Goal: Task Accomplishment & Management: Manage account settings

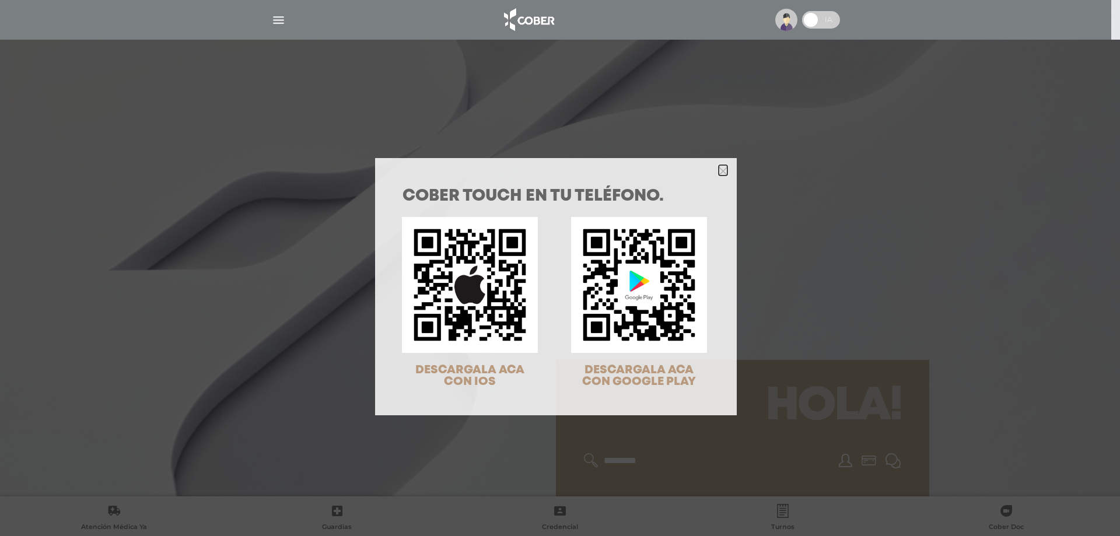
click at [718, 169] on icon "Close" at bounding box center [722, 171] width 9 height 9
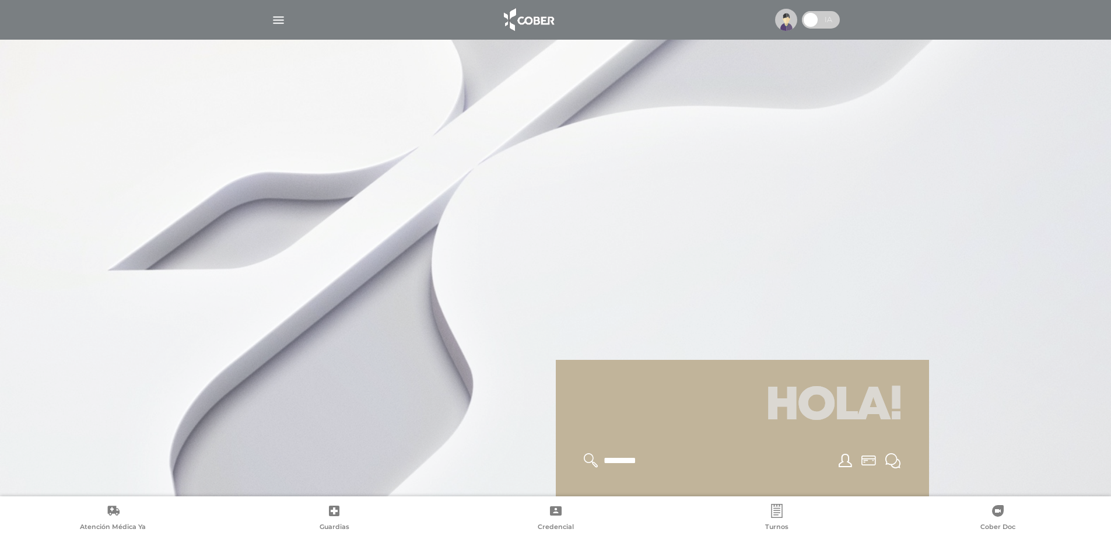
click at [777, 25] on img at bounding box center [786, 20] width 22 height 22
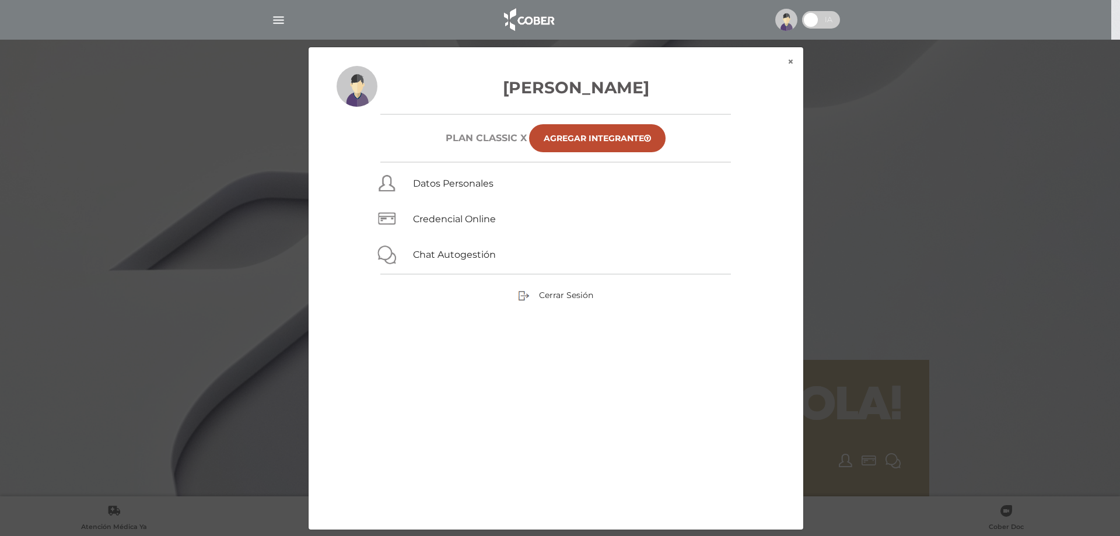
click at [917, 243] on div "× × Matias Barrientos Plan CLASSIC X Agregar Integrante Datos Personales Creden…" at bounding box center [560, 288] width 1064 height 483
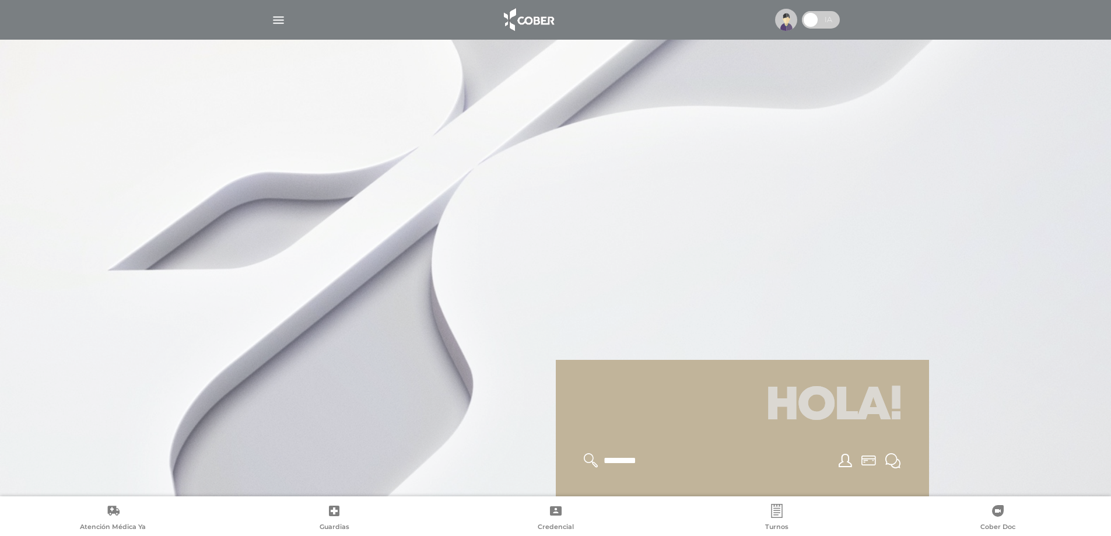
click at [281, 15] on img "button" at bounding box center [278, 20] width 15 height 15
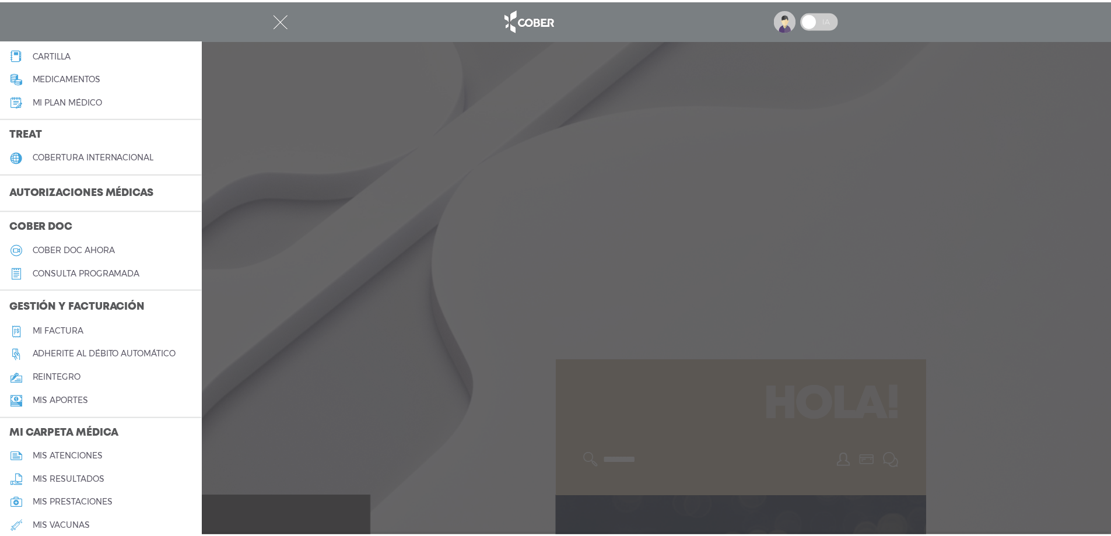
scroll to position [175, 0]
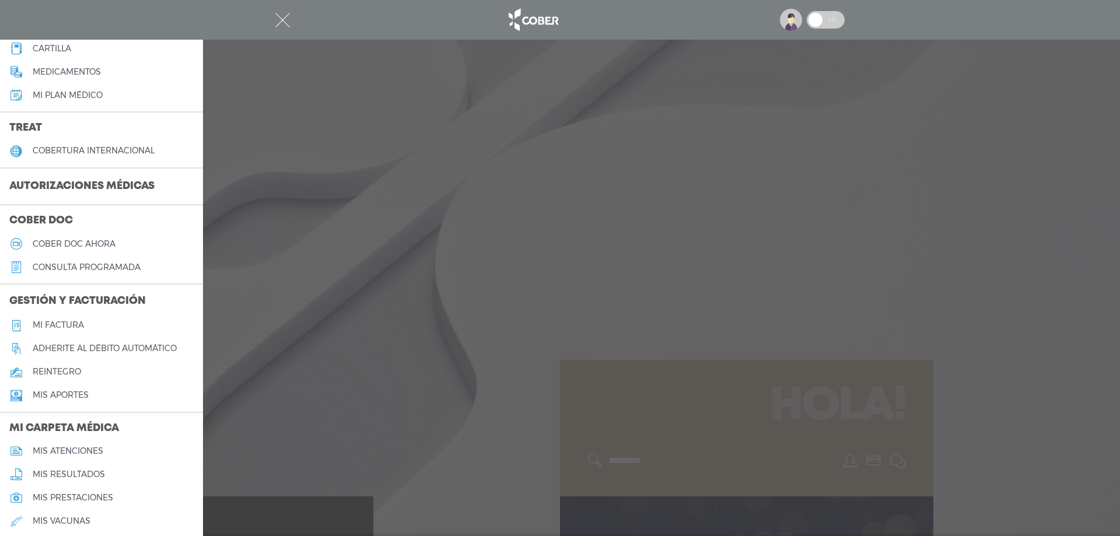
click at [63, 320] on h5 "Mi factura" at bounding box center [58, 325] width 51 height 10
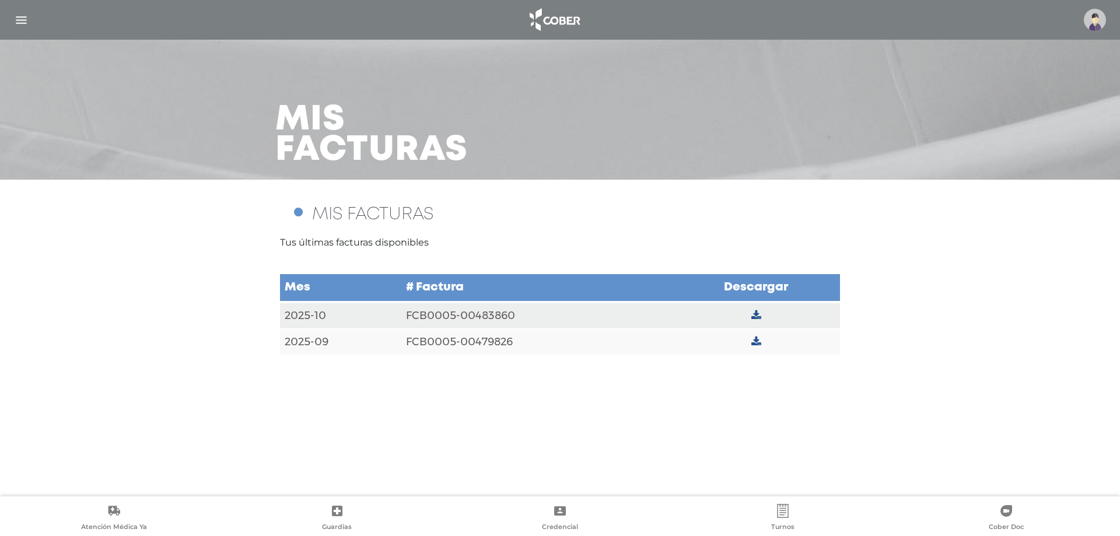
click at [755, 343] on icon at bounding box center [756, 341] width 10 height 10
click at [755, 340] on icon at bounding box center [756, 341] width 10 height 10
click at [752, 314] on icon at bounding box center [756, 315] width 10 height 10
